Goal: Find specific fact: Find specific page/section

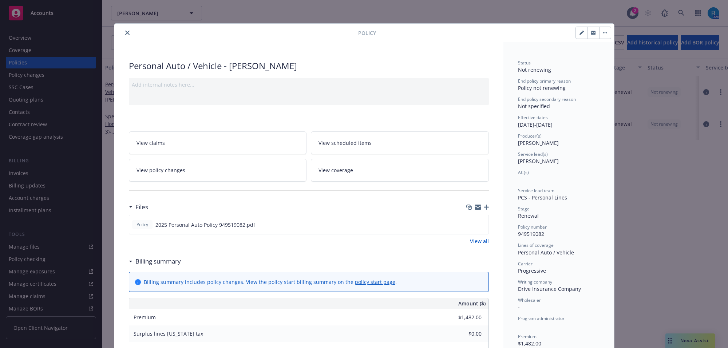
click at [123, 34] on button "close" at bounding box center [127, 32] width 9 height 9
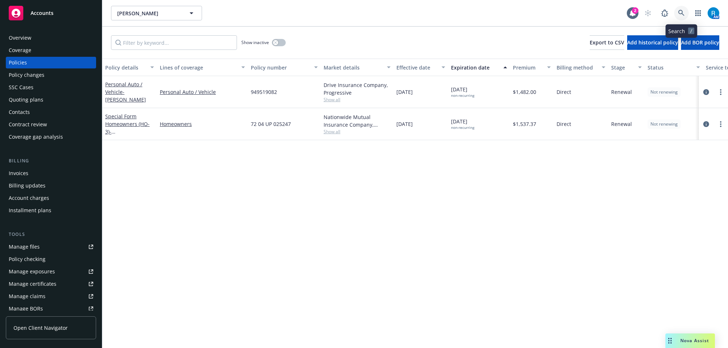
click at [681, 10] on icon at bounding box center [681, 13] width 6 height 6
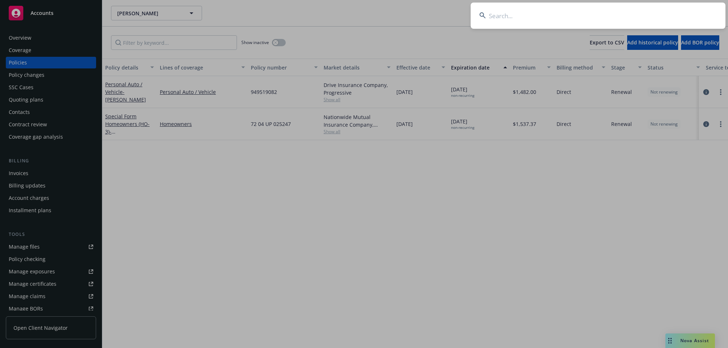
type input "[PERSON_NAME]"
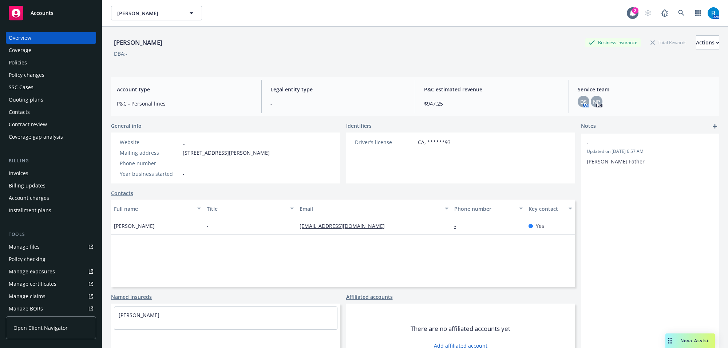
click at [24, 61] on div "Policies" at bounding box center [18, 63] width 18 height 12
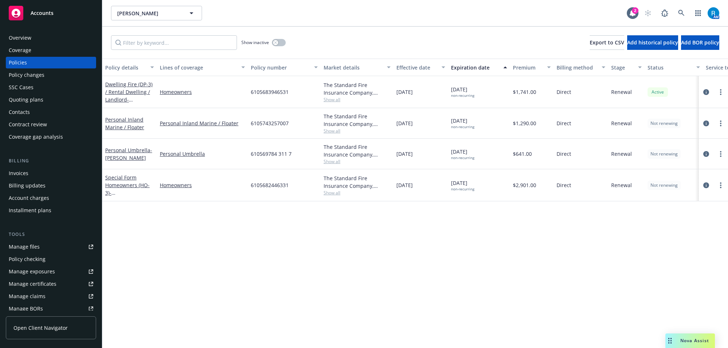
click at [260, 93] on span "6105683946531" at bounding box center [270, 92] width 38 height 8
copy span "6105683946531"
click at [262, 155] on span "610569784 311 7" at bounding box center [271, 154] width 41 height 8
click at [263, 155] on span "610569784 311 7" at bounding box center [271, 154] width 41 height 8
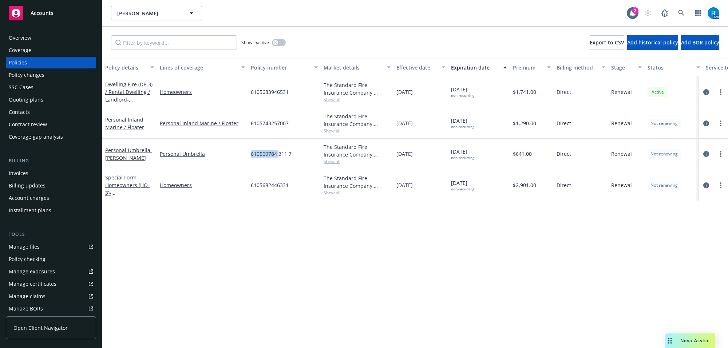
click at [270, 152] on span "610569784 311 7" at bounding box center [271, 154] width 41 height 8
click at [263, 187] on span "6105682446331" at bounding box center [270, 185] width 38 height 8
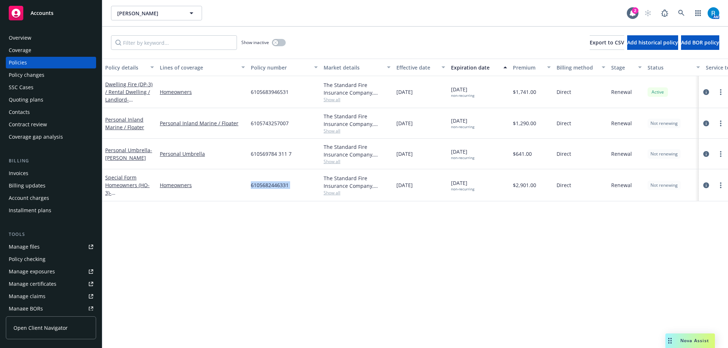
click at [263, 187] on span "6105682446331" at bounding box center [270, 185] width 38 height 8
copy span "6105682446331"
click at [681, 14] on icon at bounding box center [681, 13] width 7 height 7
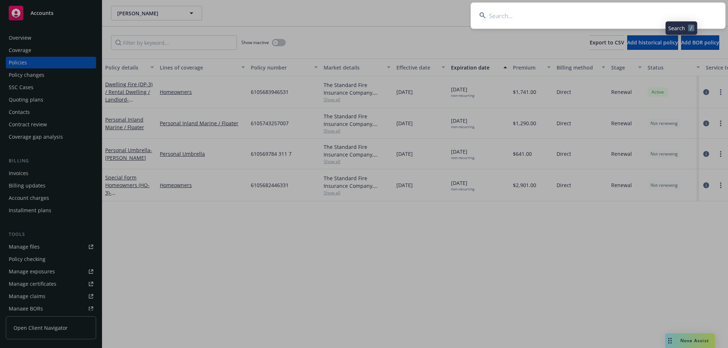
type input "[PERSON_NAME] M & [PERSON_NAME]"
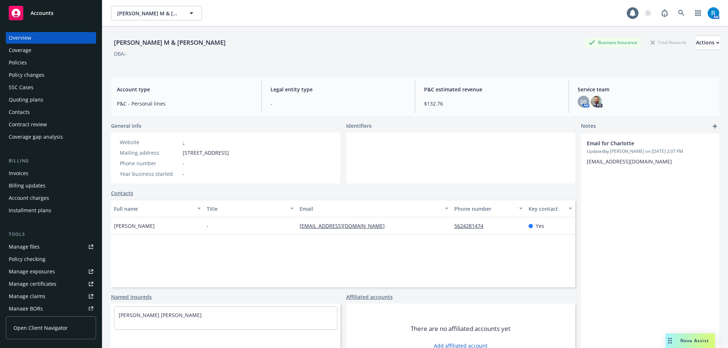
click at [25, 63] on div "Policies" at bounding box center [18, 63] width 18 height 12
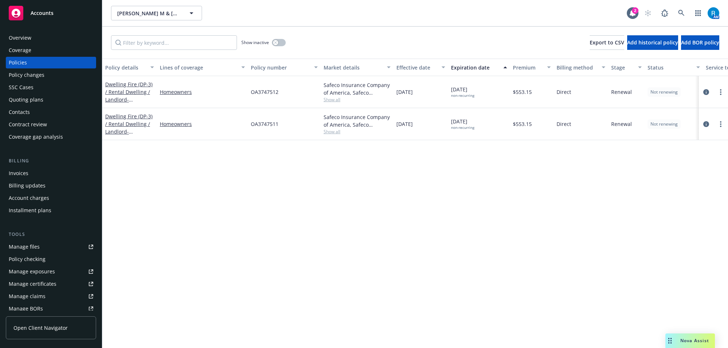
click at [262, 90] on span "OA3747512" at bounding box center [265, 92] width 28 height 8
copy span "OA3747512"
click at [262, 92] on span "OA3747512" at bounding box center [265, 92] width 28 height 8
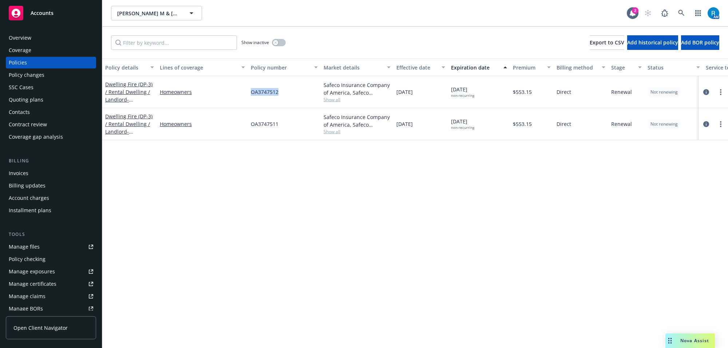
copy span "OA3747512"
click at [268, 93] on span "OA3747512" at bounding box center [265, 92] width 28 height 8
copy span "OA3747512"
click at [255, 129] on div "OA3747511" at bounding box center [284, 124] width 73 height 32
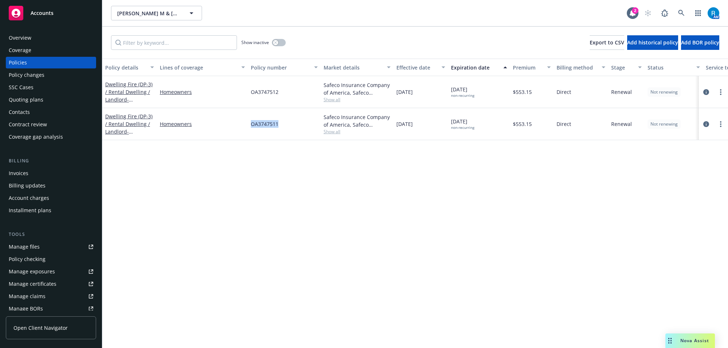
click at [256, 128] on div "OA3747511" at bounding box center [284, 124] width 73 height 32
copy span "OA3747511"
click at [680, 16] on icon at bounding box center [681, 13] width 7 height 7
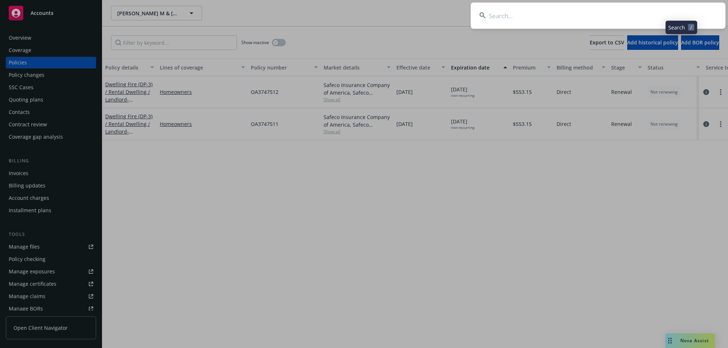
type input "[PERSON_NAME] & [PERSON_NAME]"
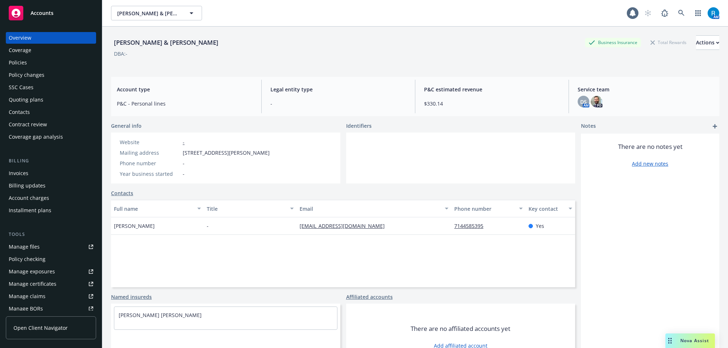
click at [37, 60] on div "Policies" at bounding box center [51, 63] width 84 height 12
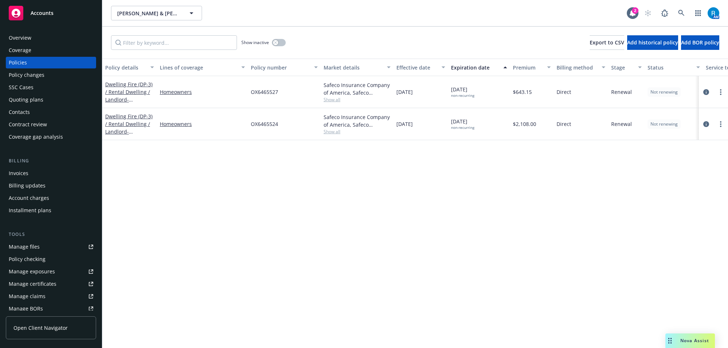
click at [255, 125] on span "OX6465524" at bounding box center [264, 124] width 27 height 8
copy span "OX6465524"
click at [676, 14] on link at bounding box center [681, 13] width 15 height 15
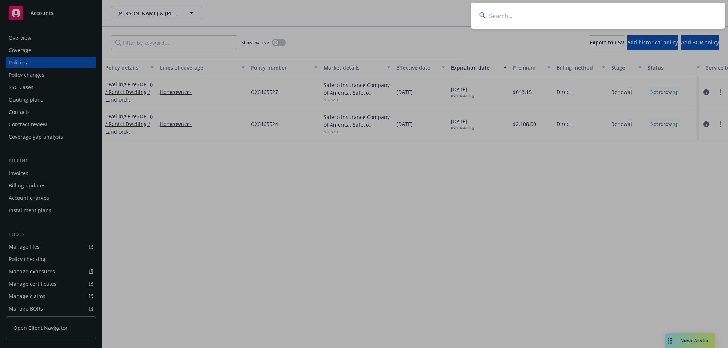
type input "[PERSON_NAME]"
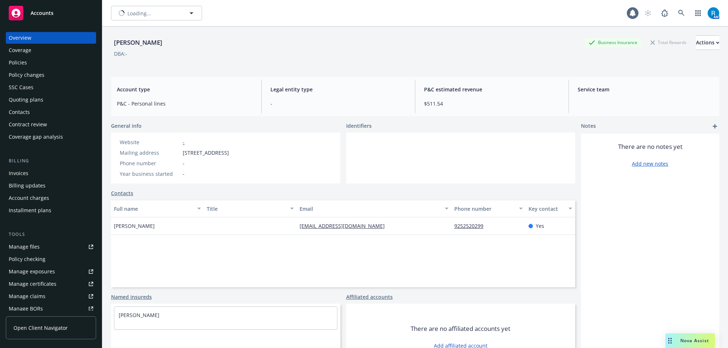
click at [31, 62] on div "Policies" at bounding box center [51, 63] width 84 height 12
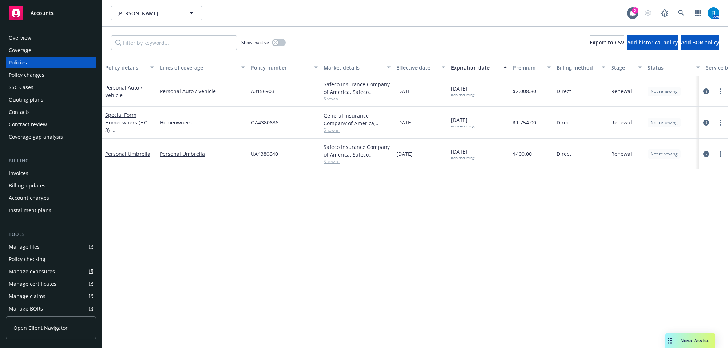
click at [262, 124] on span "OA4380636" at bounding box center [265, 123] width 28 height 8
copy span "OA4380636"
click at [690, 14] on div "AM" at bounding box center [679, 13] width 79 height 15
click at [684, 15] on icon at bounding box center [681, 13] width 7 height 7
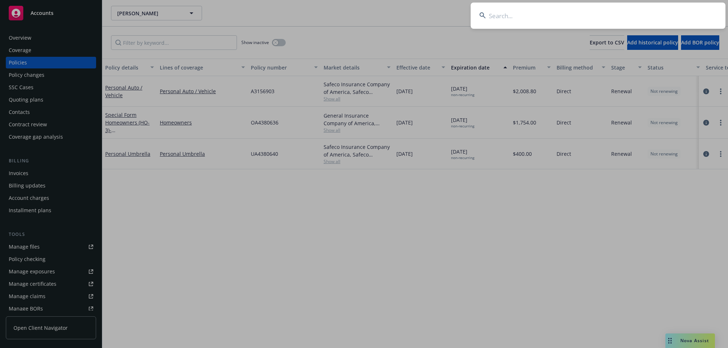
type input "[PERSON_NAME]"
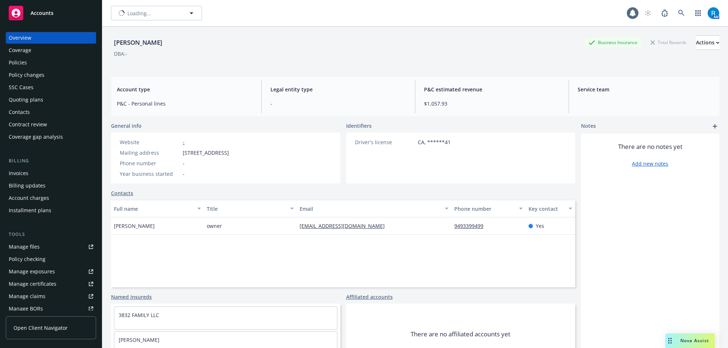
click at [26, 61] on div "Policies" at bounding box center [18, 63] width 18 height 12
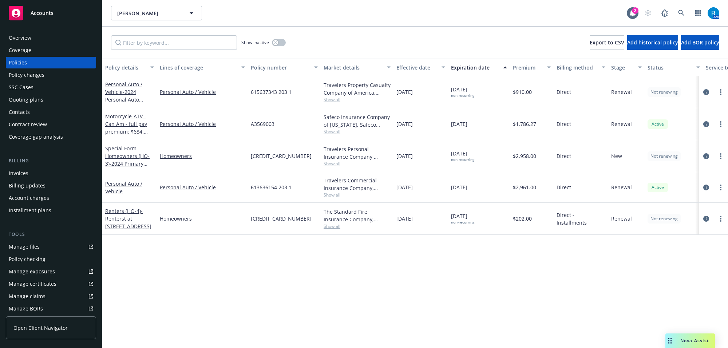
click at [270, 156] on span "[CREDIT_CARD_NUMBER]" at bounding box center [281, 156] width 61 height 8
copy span "[CREDIT_CARD_NUMBER]"
click at [682, 12] on icon at bounding box center [681, 13] width 6 height 6
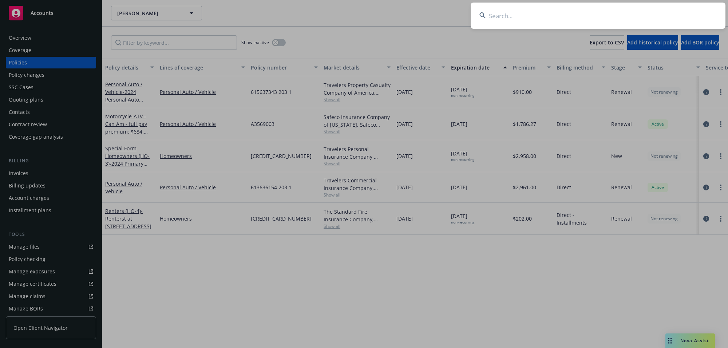
type input "[PERSON_NAME]"
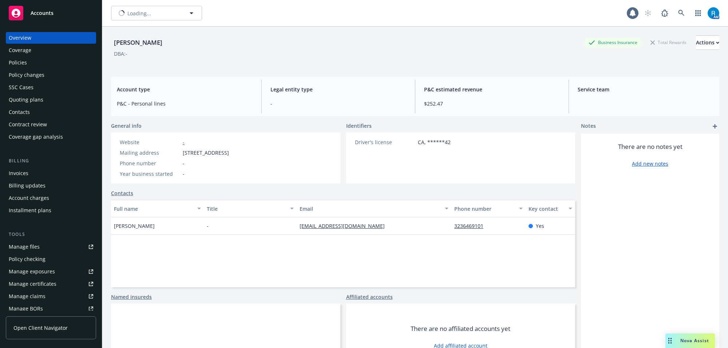
click at [32, 63] on div "Policies" at bounding box center [51, 63] width 84 height 12
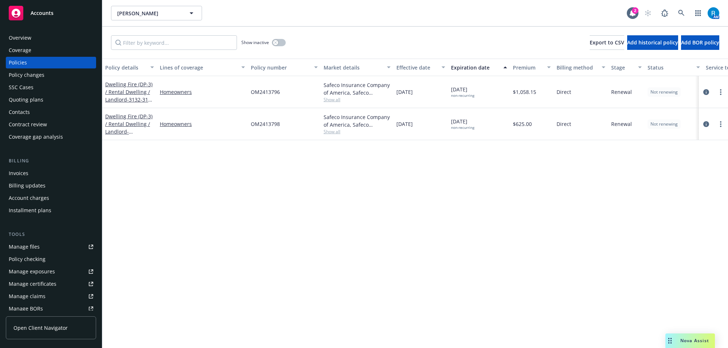
click at [266, 92] on span "OM2413796" at bounding box center [265, 92] width 29 height 8
drag, startPoint x: 266, startPoint y: 92, endPoint x: 281, endPoint y: 92, distance: 14.9
click at [267, 92] on span "OM2413796" at bounding box center [265, 92] width 29 height 8
copy span "OM2413796"
